Goal: Entertainment & Leisure: Consume media (video, audio)

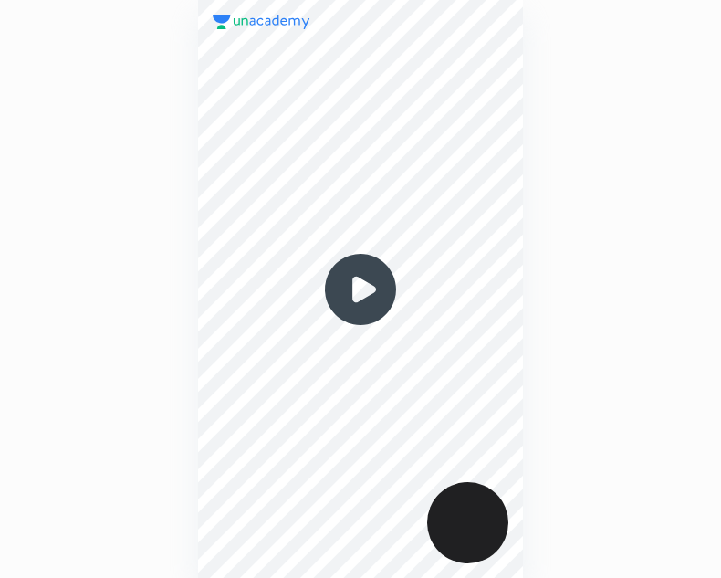
scroll to position [578, 429]
click at [360, 289] on img at bounding box center [361, 290] width 88 height 88
click at [369, 288] on img at bounding box center [361, 290] width 88 height 88
click at [360, 299] on img at bounding box center [361, 290] width 88 height 88
